Goal: Transaction & Acquisition: Subscribe to service/newsletter

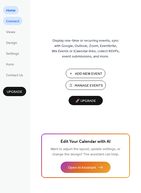
click at [13, 22] on span "Connect" at bounding box center [12, 21] width 13 height 5
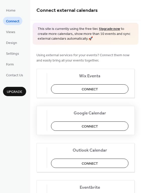
scroll to position [107, 0]
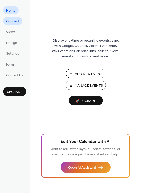
click at [10, 23] on span "Connect" at bounding box center [12, 21] width 13 height 5
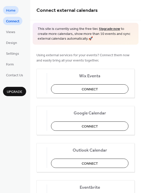
click at [11, 12] on span "Home" at bounding box center [11, 10] width 10 height 5
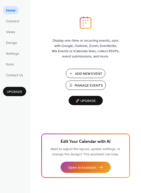
click at [21, 89] on span "Upgrade" at bounding box center [15, 91] width 16 height 5
